Goal: Information Seeking & Learning: Learn about a topic

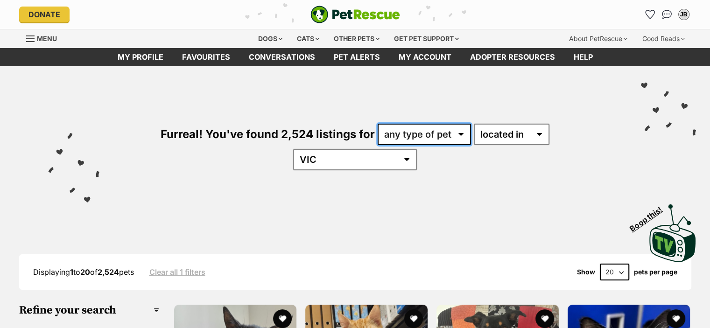
click at [422, 139] on select "any type of pet cats dogs other pets" at bounding box center [424, 134] width 93 height 21
select select "Cats"
click at [378, 124] on select "any type of pet cats dogs other pets" at bounding box center [424, 134] width 93 height 21
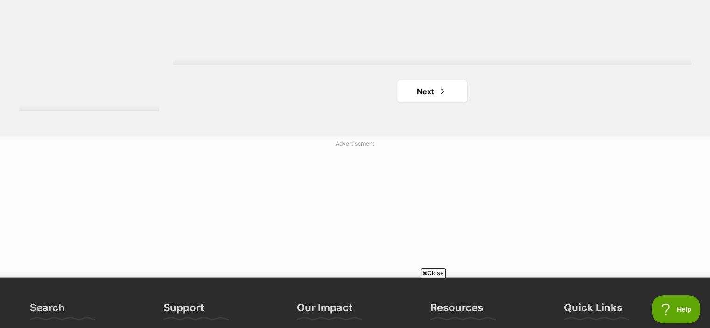
scroll to position [1787, 0]
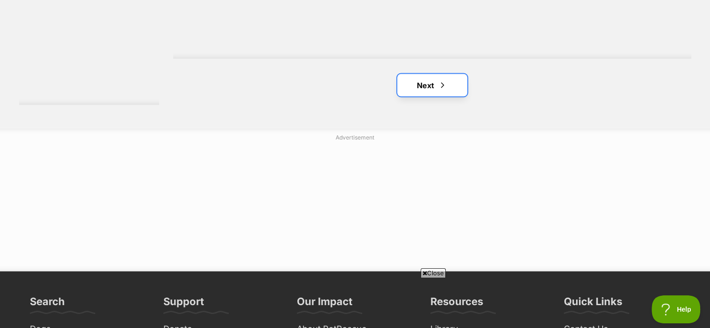
click at [433, 74] on link "Next" at bounding box center [432, 85] width 70 height 22
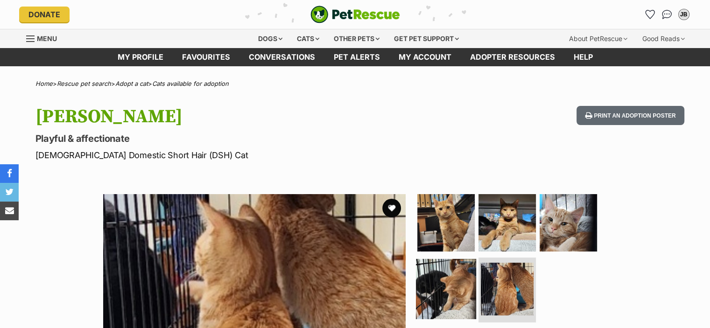
click at [448, 284] on img at bounding box center [446, 289] width 60 height 60
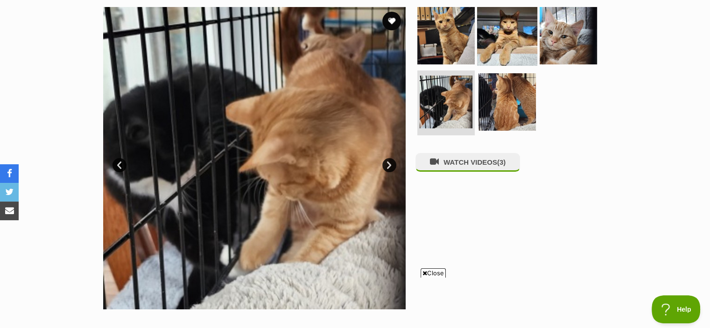
click at [509, 30] on img at bounding box center [507, 36] width 60 height 60
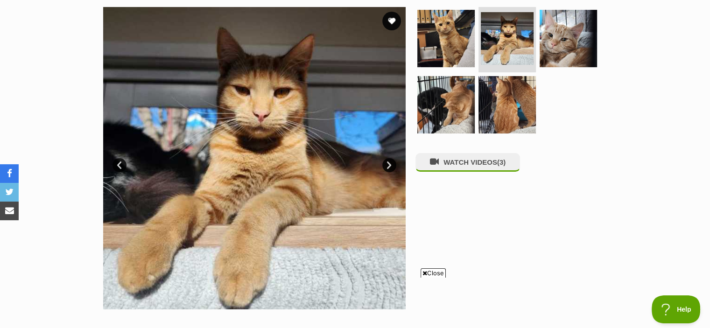
click at [462, 154] on div "WATCH VIDEOS (3)" at bounding box center [511, 158] width 191 height 303
click at [464, 165] on button "WATCH VIDEOS (3)" at bounding box center [468, 162] width 105 height 18
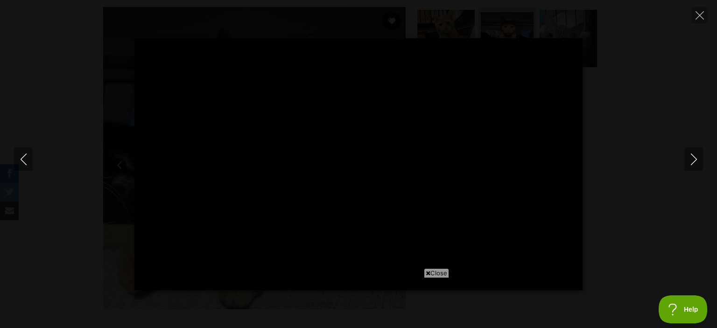
click at [433, 273] on span "Close" at bounding box center [436, 273] width 25 height 9
click at [703, 11] on icon "Close" at bounding box center [700, 15] width 8 height 8
type input "90.81"
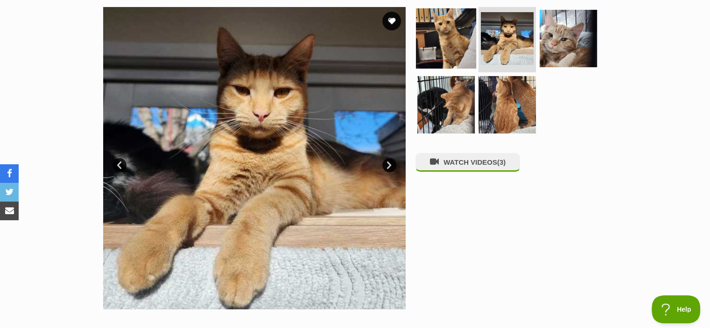
click at [455, 25] on img at bounding box center [446, 38] width 60 height 60
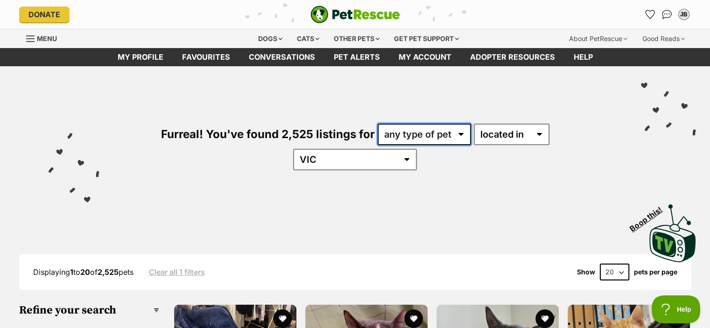
click at [385, 137] on select "any type of pet cats dogs other pets" at bounding box center [424, 134] width 93 height 21
select select "Dogs"
click at [378, 124] on select "any type of pet cats dogs other pets" at bounding box center [424, 134] width 93 height 21
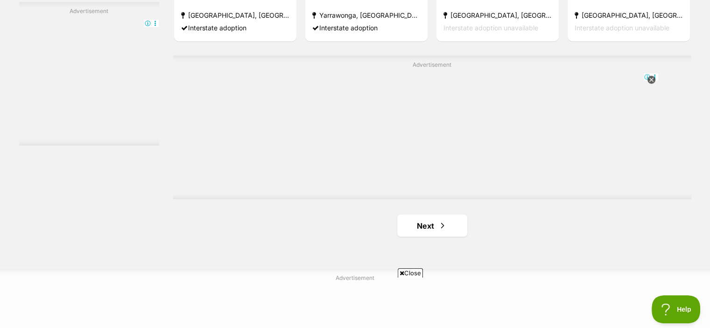
scroll to position [1653, 0]
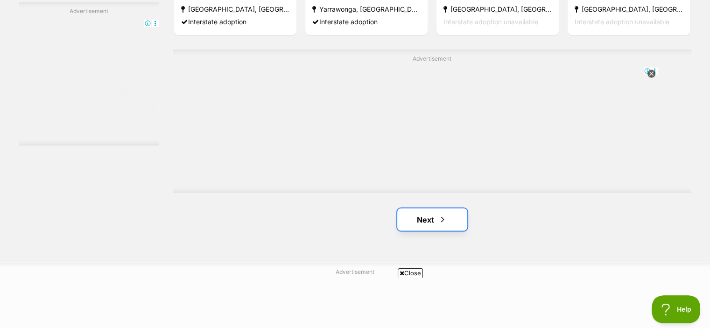
click at [437, 208] on link "Next" at bounding box center [432, 219] width 70 height 22
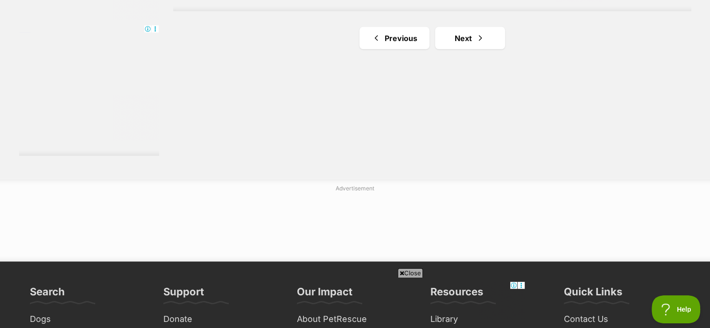
scroll to position [1745, 0]
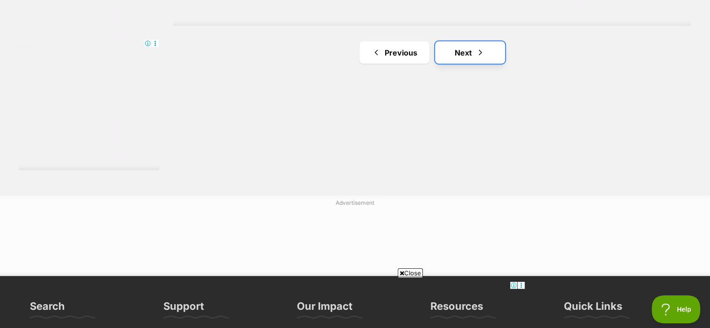
click at [485, 41] on link "Next" at bounding box center [470, 52] width 70 height 22
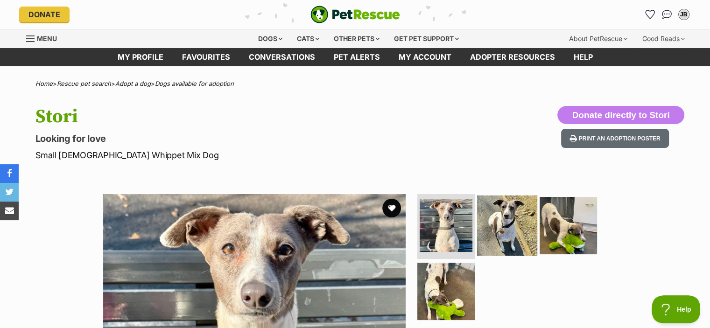
click at [518, 225] on img at bounding box center [507, 225] width 60 height 60
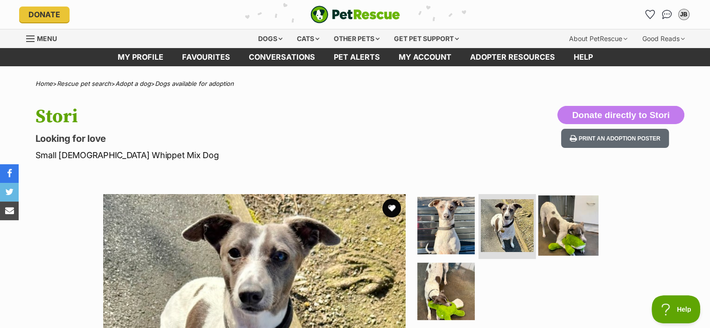
click at [574, 205] on img at bounding box center [568, 225] width 60 height 60
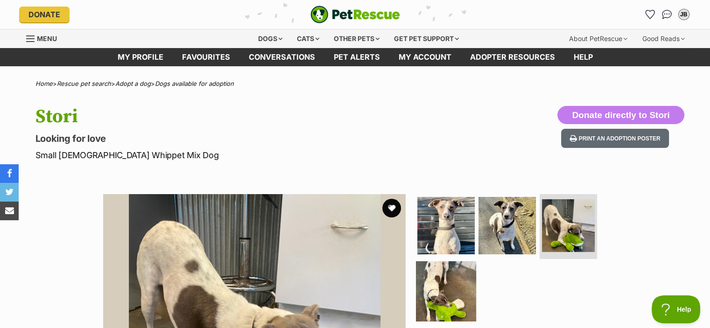
click at [468, 285] on img at bounding box center [446, 292] width 60 height 60
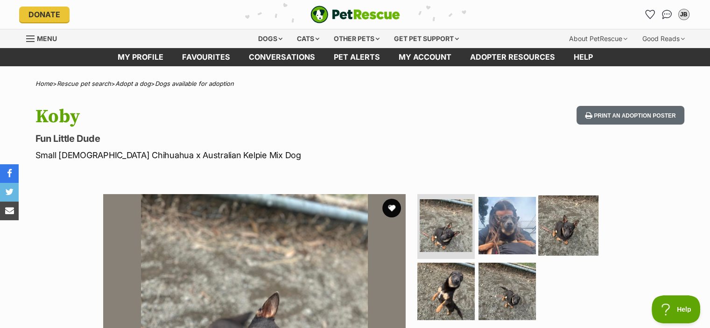
click at [545, 235] on img at bounding box center [568, 225] width 60 height 60
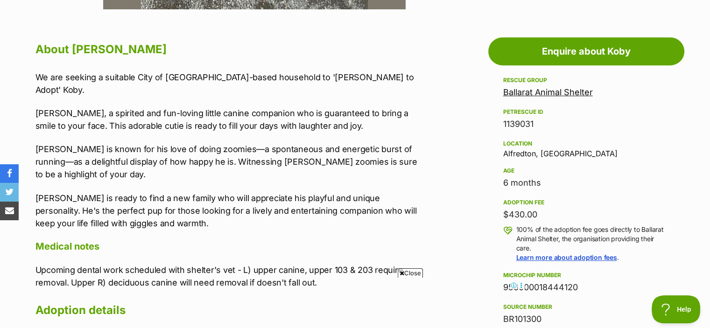
scroll to position [485, 0]
